Goal: Task Accomplishment & Management: Manage account settings

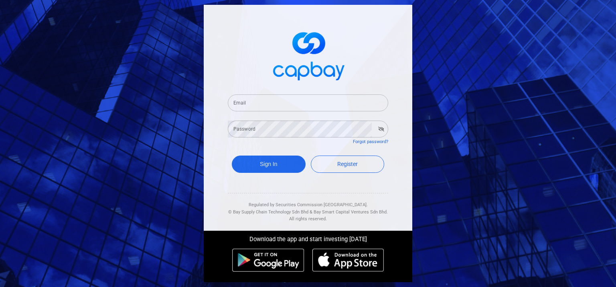
click at [295, 96] on input "Email" at bounding box center [308, 102] width 161 height 17
type input "[EMAIL_ADDRESS][DOMAIN_NAME]"
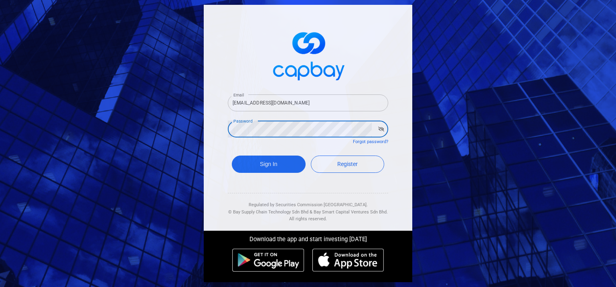
click at [232, 155] on button "Sign In" at bounding box center [269, 163] width 74 height 17
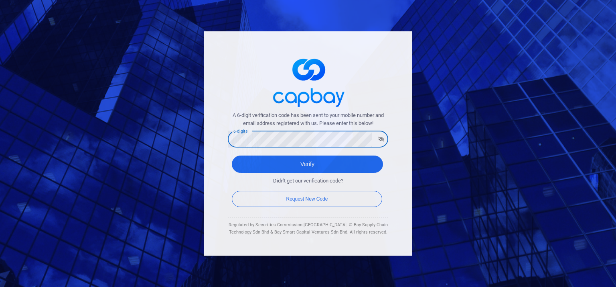
click at [296, 173] on div "Didn't get our verification code? Request New Code" at bounding box center [308, 187] width 161 height 28
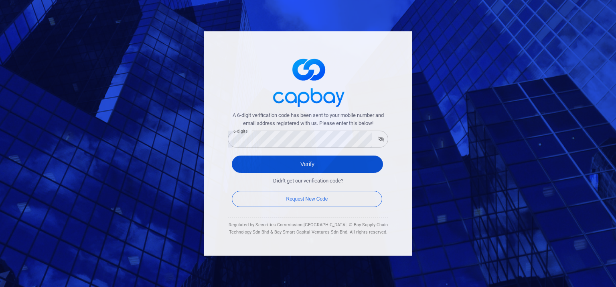
click at [297, 163] on button "Verify" at bounding box center [307, 163] width 151 height 17
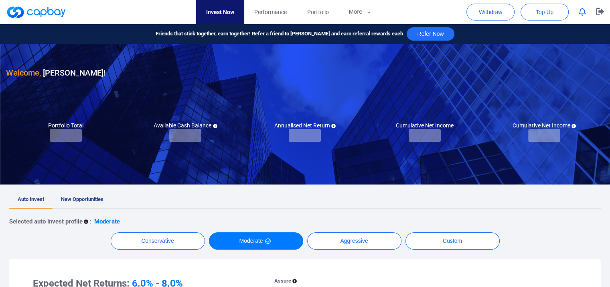
checkbox input "true"
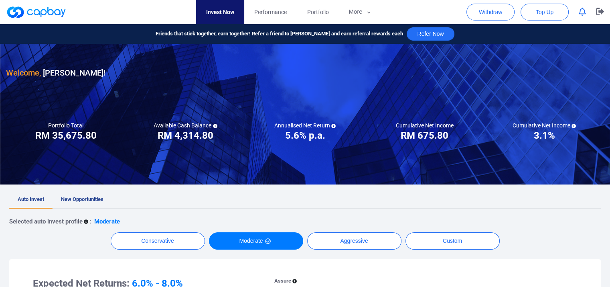
click at [580, 8] on icon "button" at bounding box center [582, 12] width 7 height 8
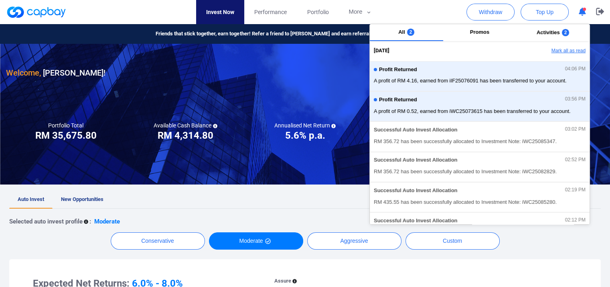
click at [572, 51] on button "Mark all as read" at bounding box center [547, 51] width 86 height 14
